Goal: Task Accomplishment & Management: Manage account settings

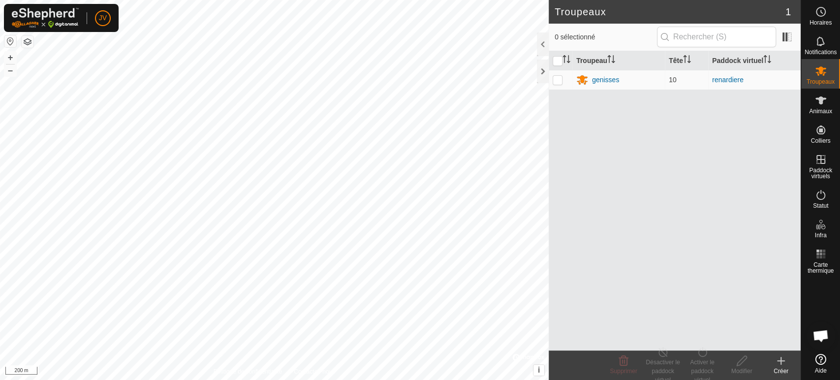
scroll to position [205, 0]
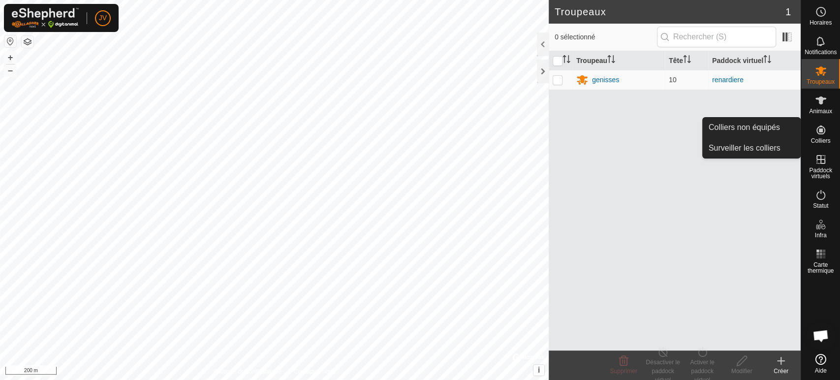
drag, startPoint x: 833, startPoint y: 124, endPoint x: 820, endPoint y: 136, distance: 17.1
click at [820, 136] on es-neckbands-svg-icon at bounding box center [821, 130] width 18 height 16
click at [750, 126] on link "Colliers non équipés" at bounding box center [751, 128] width 97 height 20
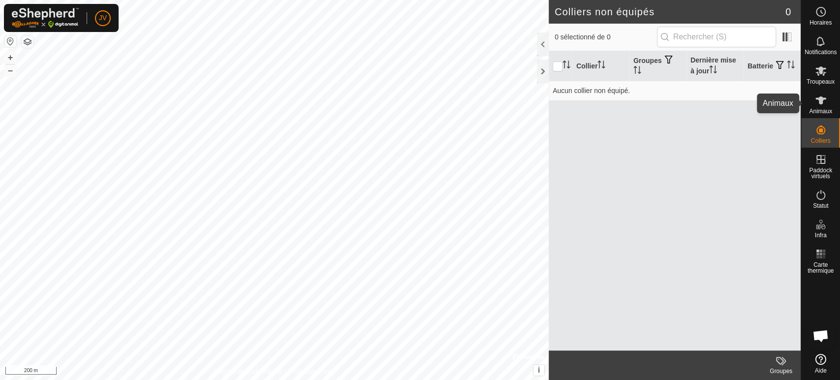
click at [821, 105] on es-animals-svg-icon at bounding box center [821, 101] width 18 height 16
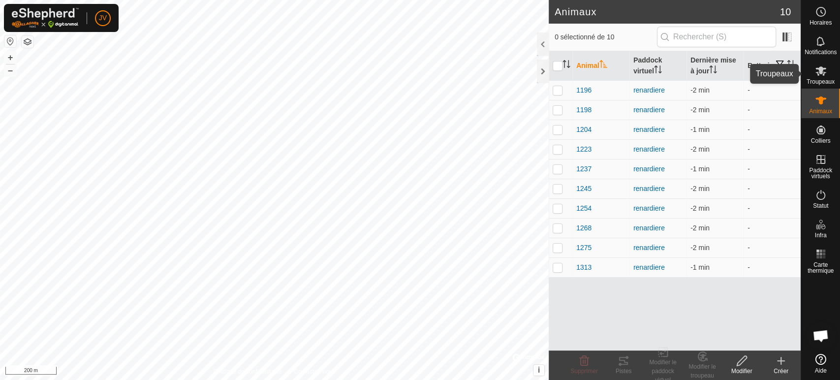
click at [824, 74] on icon at bounding box center [821, 71] width 12 height 12
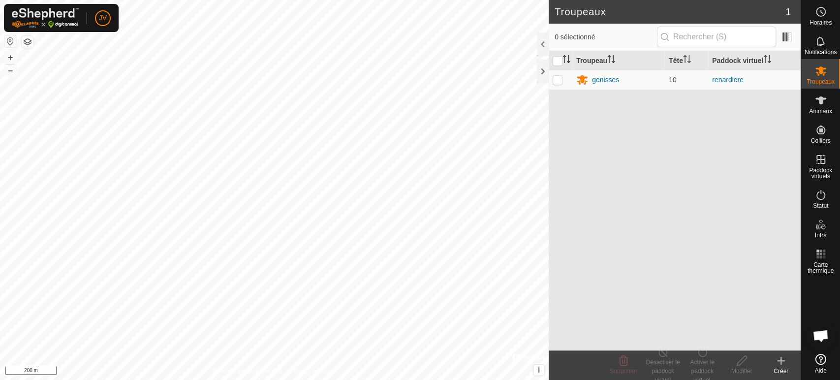
click at [780, 356] on icon at bounding box center [781, 361] width 12 height 12
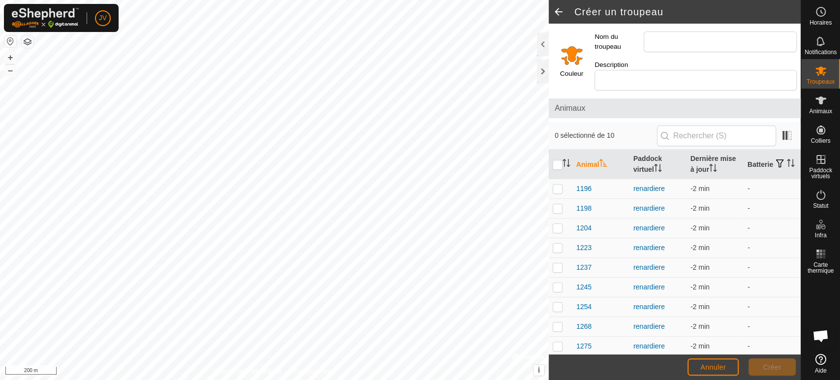
click at [575, 50] on input "Select a color" at bounding box center [572, 55] width 24 height 24
click at [557, 204] on p-checkbox at bounding box center [558, 208] width 10 height 8
checkbox input "true"
click at [815, 107] on es-animals-svg-icon at bounding box center [821, 101] width 18 height 16
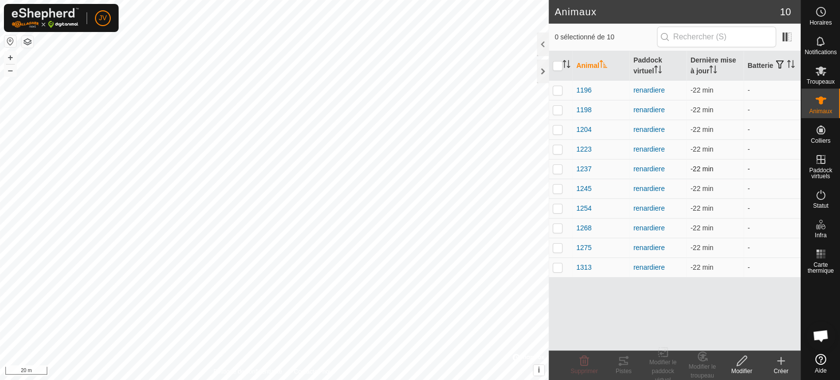
click at [560, 168] on p-checkbox at bounding box center [558, 169] width 10 height 8
checkbox input "true"
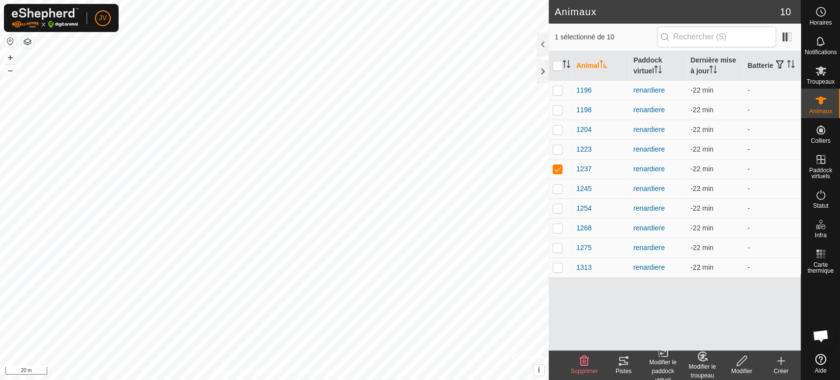
click at [624, 362] on icon at bounding box center [624, 361] width 12 height 12
